Goal: Navigation & Orientation: Find specific page/section

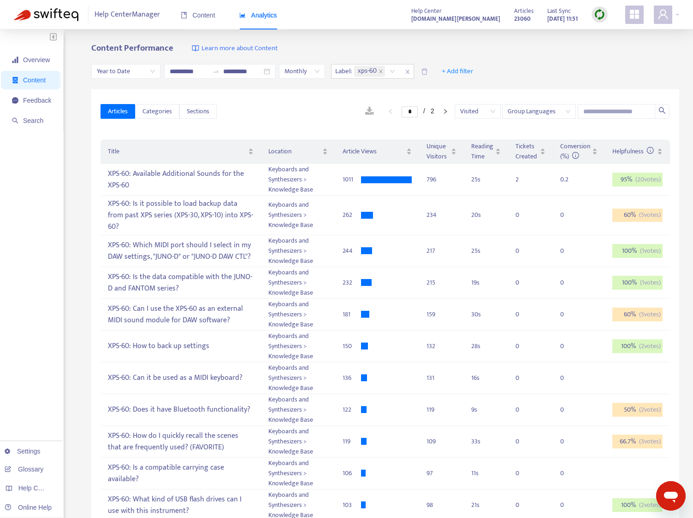
click at [597, 16] on img at bounding box center [599, 15] width 12 height 12
click at [610, 34] on link "Quick Sync" at bounding box center [618, 33] width 39 height 11
click at [28, 103] on span "Feedback" at bounding box center [37, 100] width 28 height 7
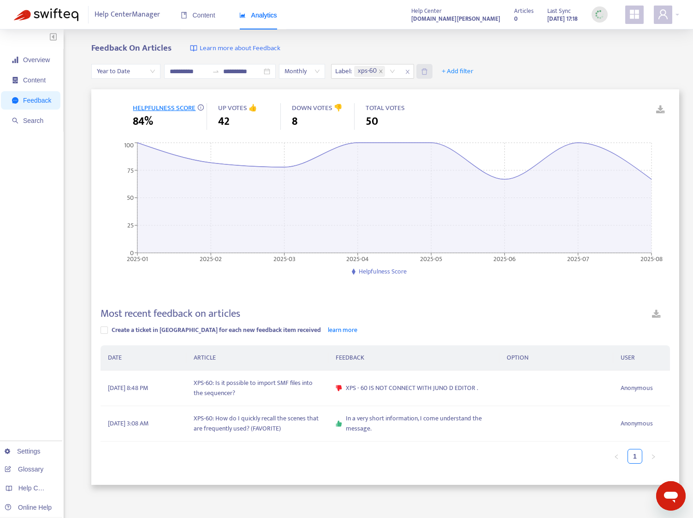
click at [432, 71] on span at bounding box center [424, 71] width 16 height 15
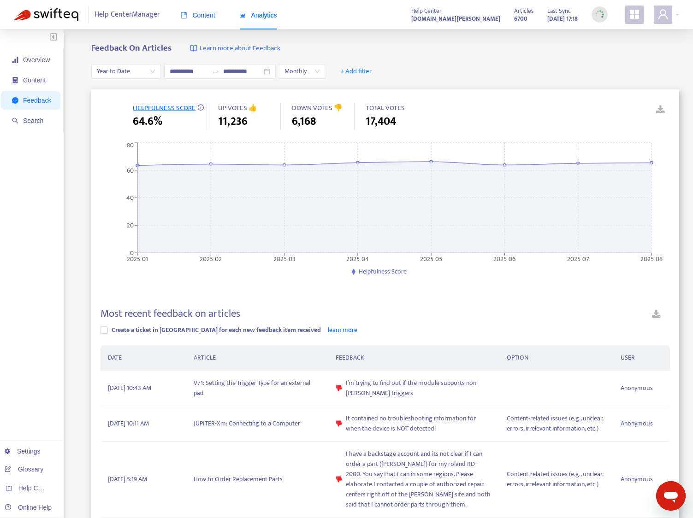
click at [200, 18] on span "Content" at bounding box center [198, 15] width 35 height 7
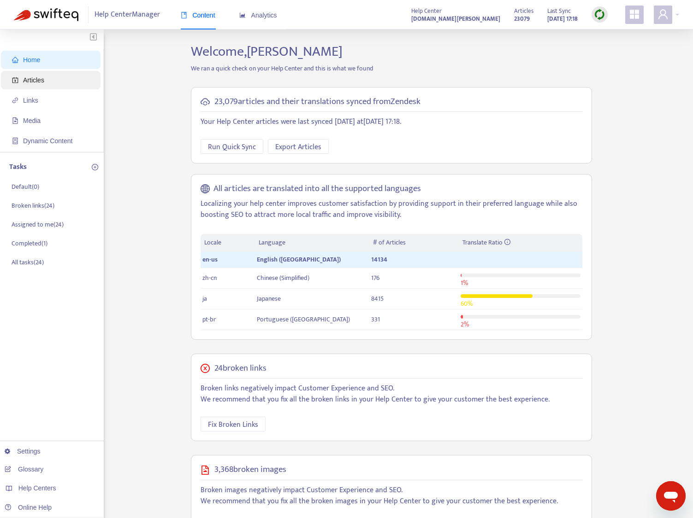
click at [59, 86] on span "Articles" at bounding box center [52, 80] width 81 height 18
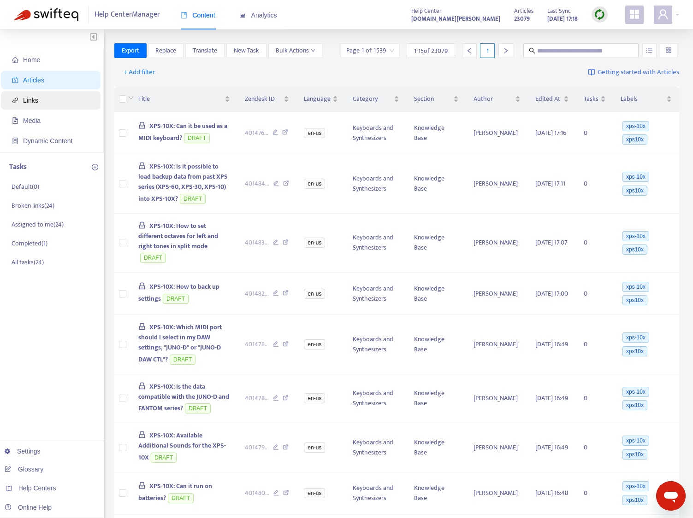
click at [37, 100] on span "Links" at bounding box center [30, 100] width 15 height 7
